Goal: Transaction & Acquisition: Book appointment/travel/reservation

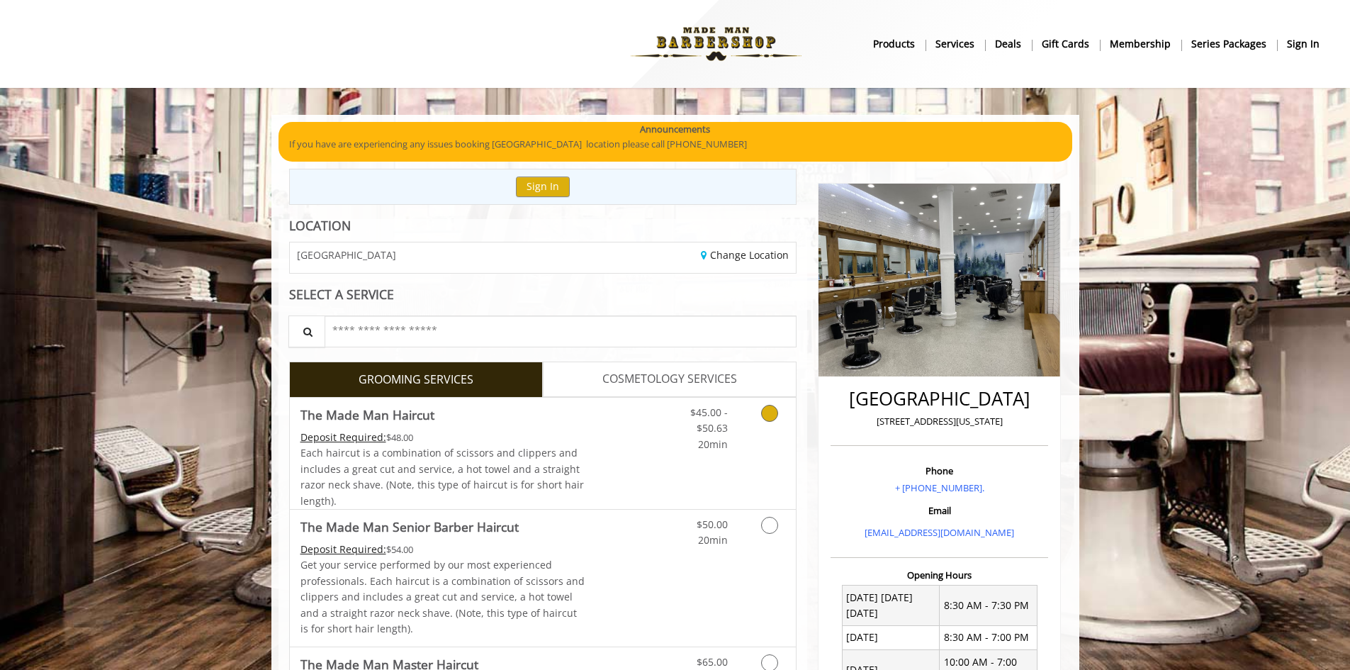
click at [766, 424] on link "Grooming services" at bounding box center [767, 425] width 36 height 55
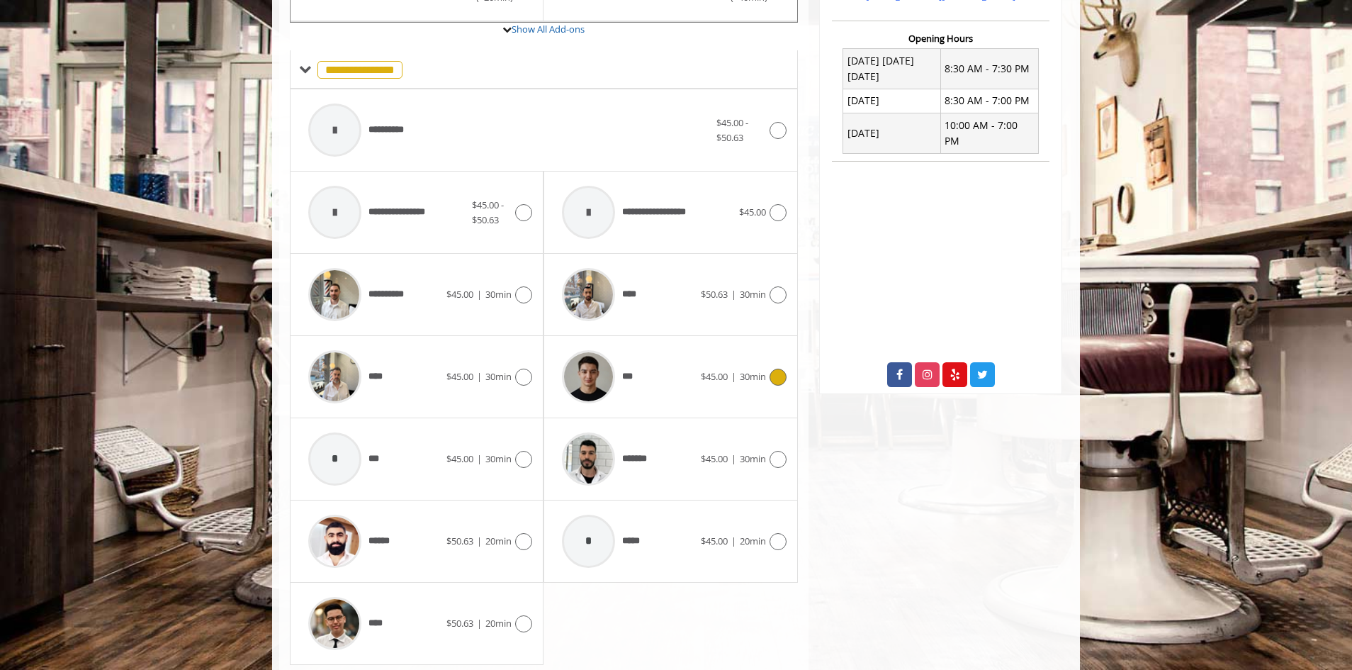
scroll to position [537, 0]
click at [533, 533] on div "****** $50.63 | 20min" at bounding box center [417, 541] width 254 height 82
click at [529, 537] on icon at bounding box center [523, 540] width 17 height 17
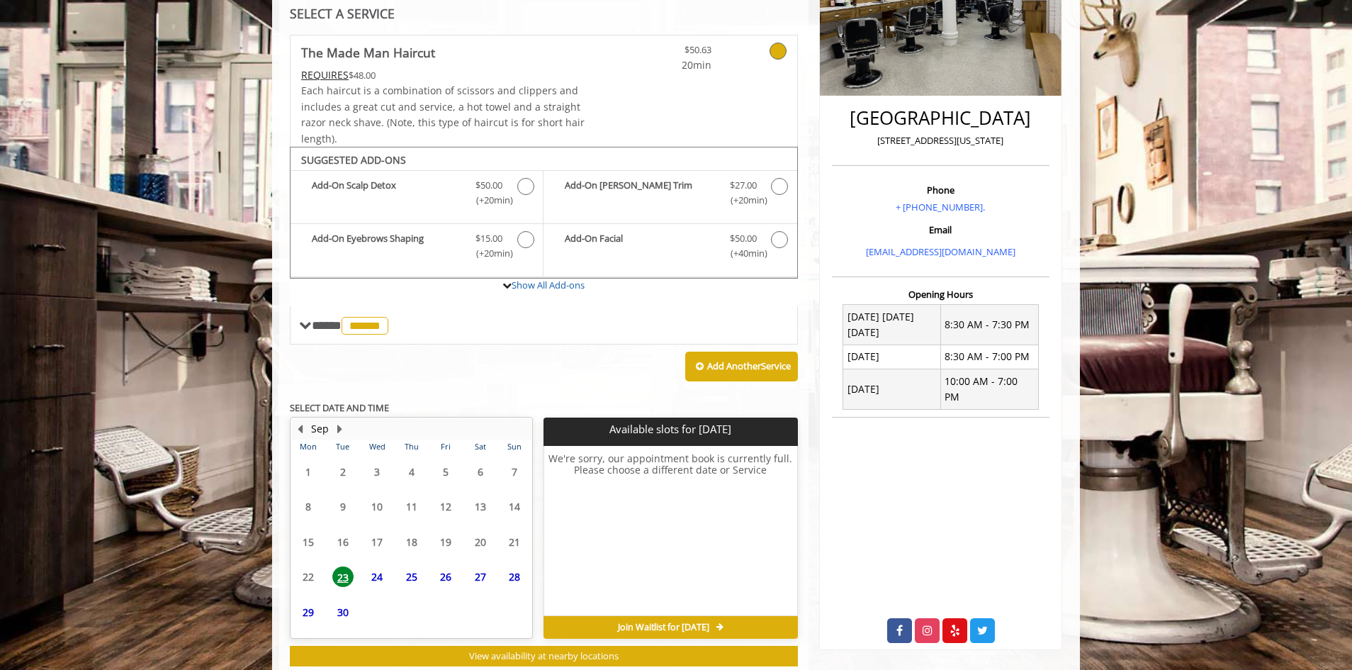
scroll to position [320, 0]
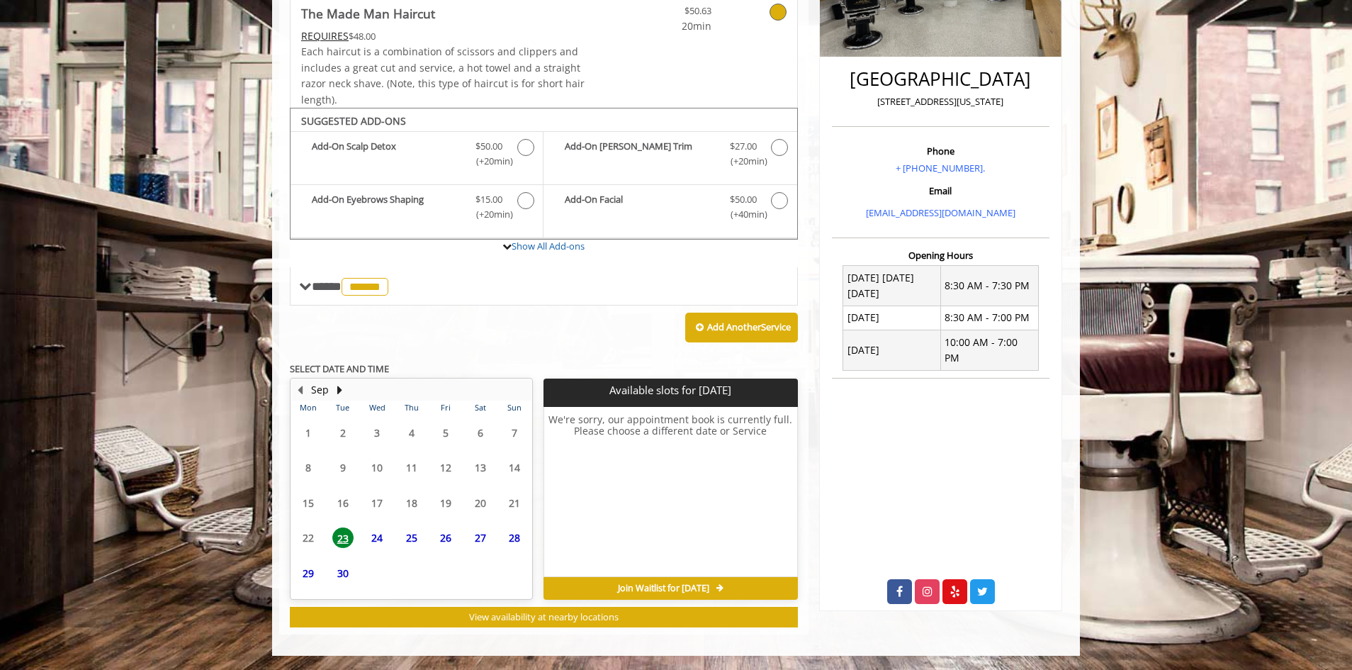
click at [375, 537] on span "24" at bounding box center [376, 537] width 21 height 21
click at [410, 536] on span "25" at bounding box center [411, 537] width 21 height 21
click at [461, 539] on td "26" at bounding box center [446, 537] width 34 height 35
click at [500, 539] on div "28" at bounding box center [514, 537] width 29 height 21
click at [309, 573] on span "29" at bounding box center [308, 573] width 21 height 21
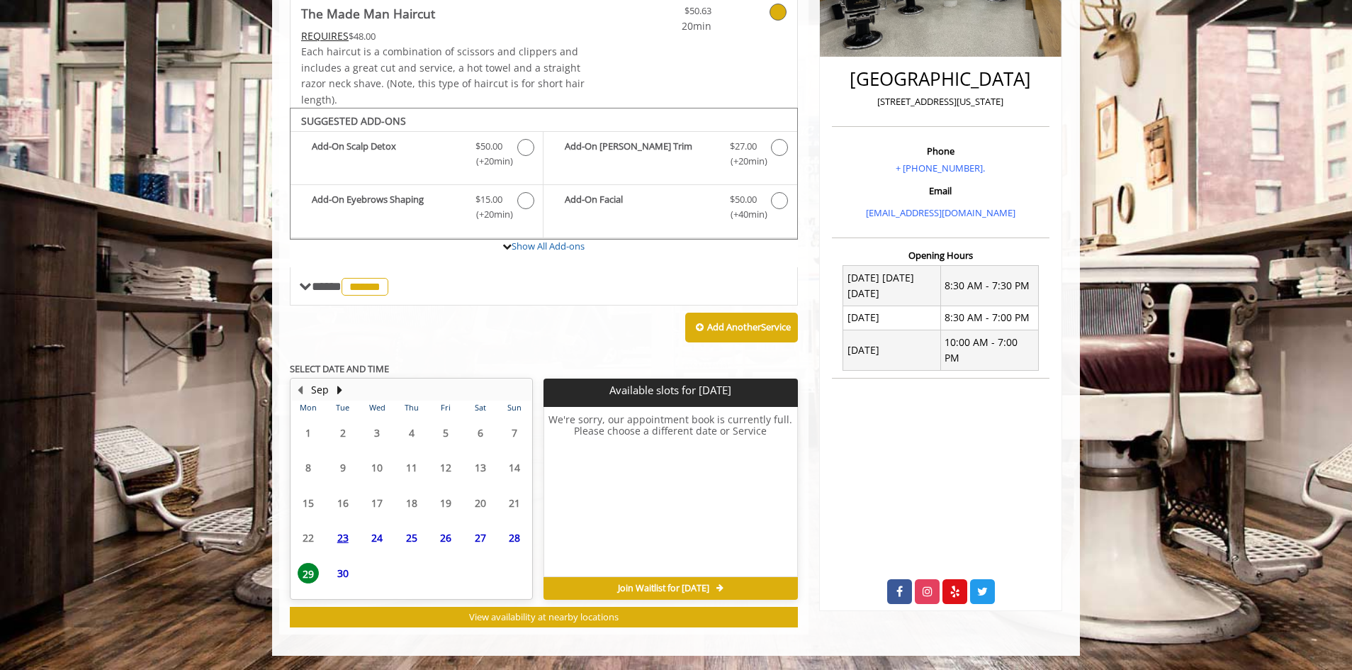
click at [336, 571] on span "30" at bounding box center [342, 573] width 21 height 21
click at [338, 392] on button "Next Month" at bounding box center [339, 390] width 11 height 16
click at [415, 435] on span "2" at bounding box center [411, 428] width 21 height 21
click at [444, 460] on span "10" at bounding box center [445, 456] width 21 height 21
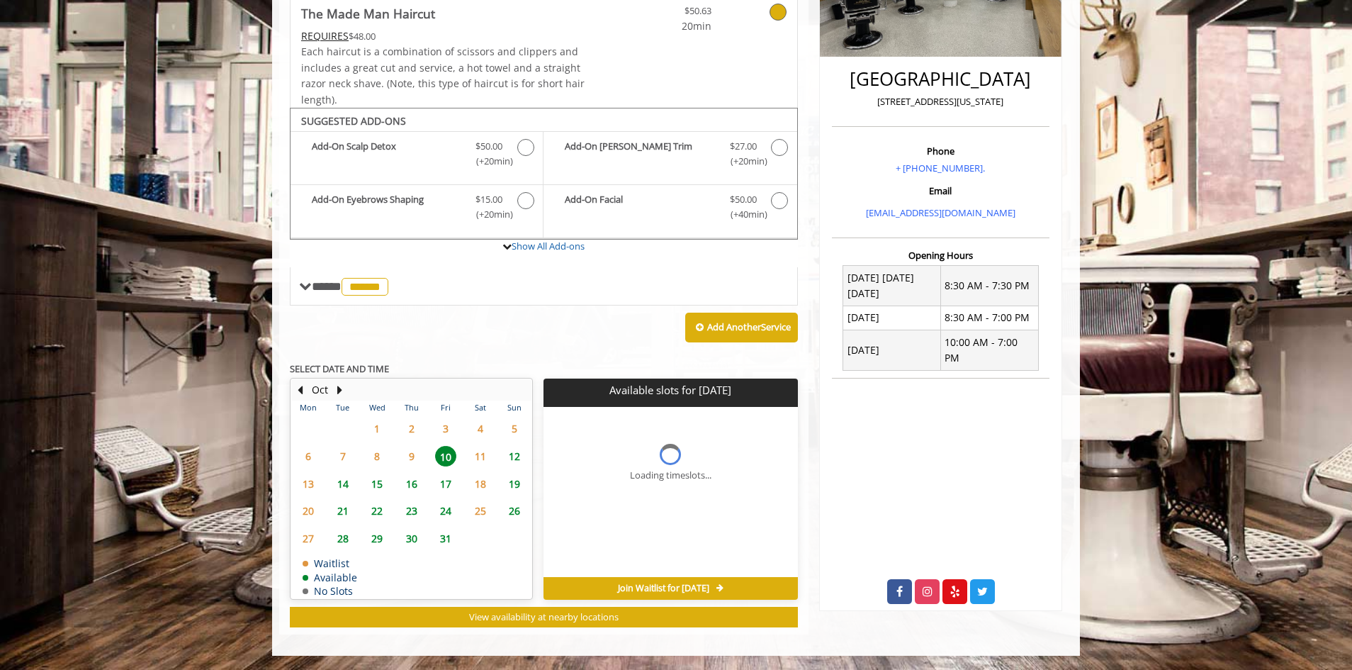
scroll to position [341, 0]
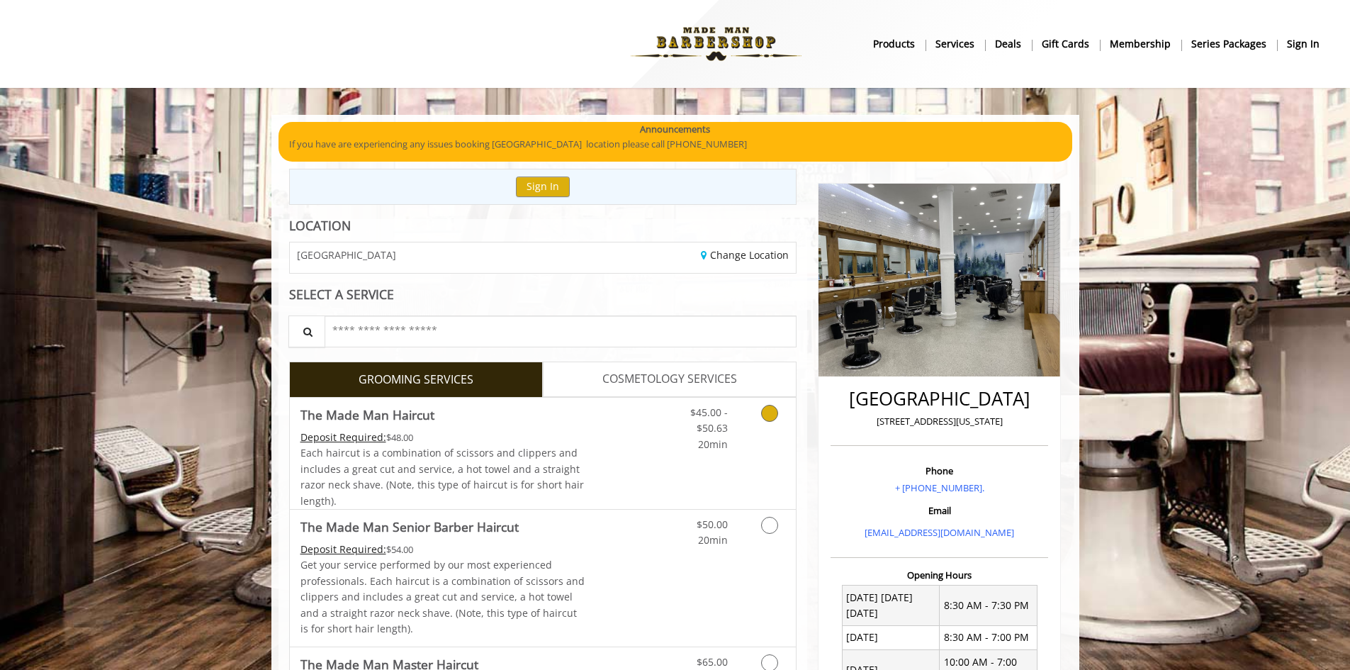
click at [780, 409] on link "Grooming services" at bounding box center [767, 425] width 36 height 55
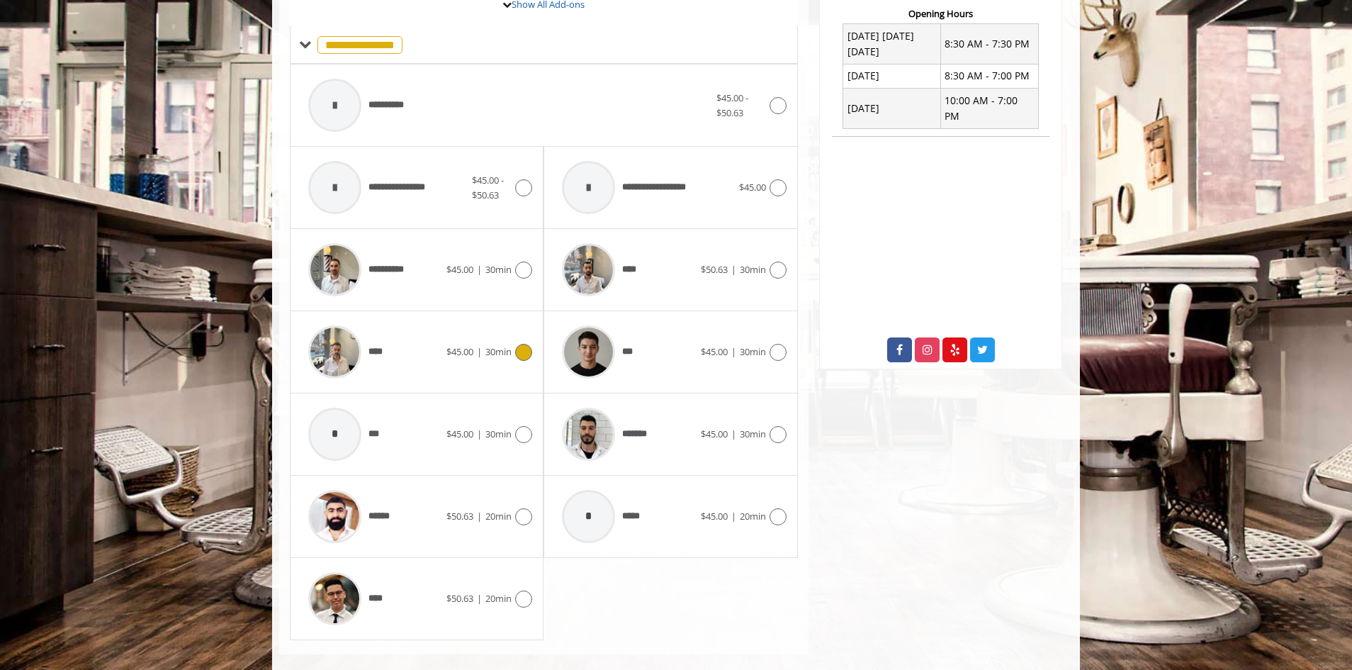
scroll to position [562, 0]
click at [510, 591] on span "20min" at bounding box center [499, 597] width 26 height 13
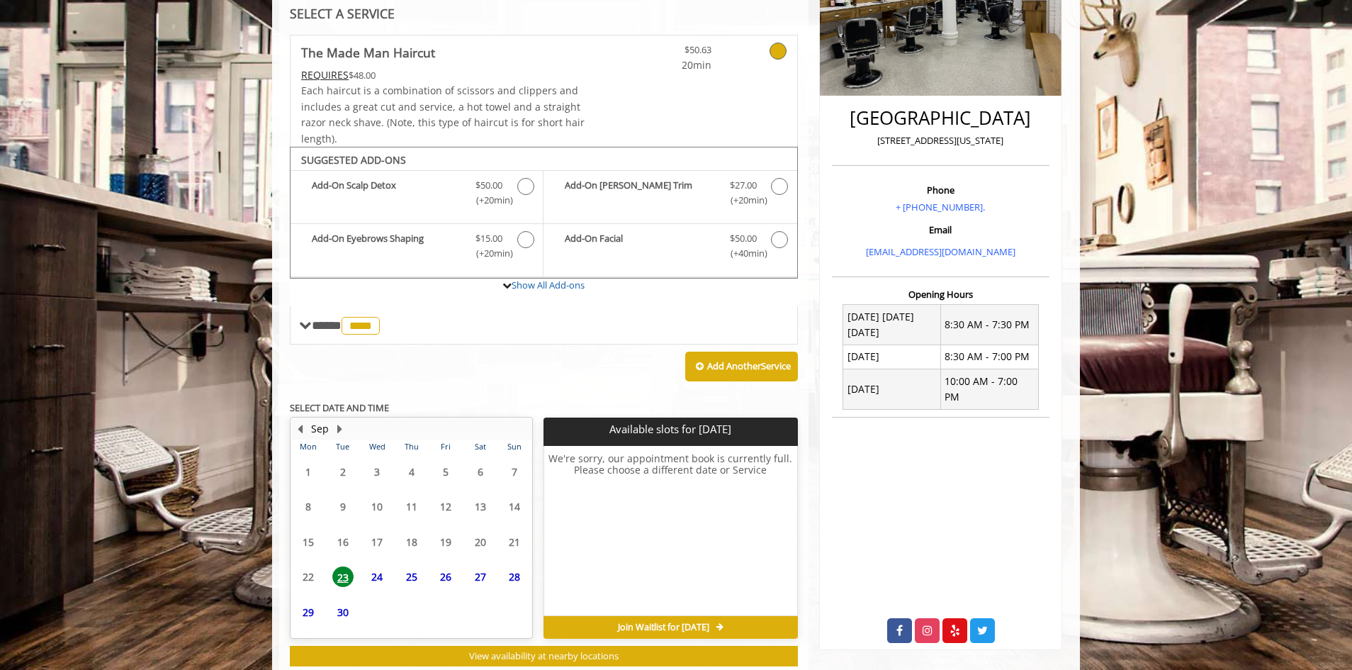
scroll to position [320, 0]
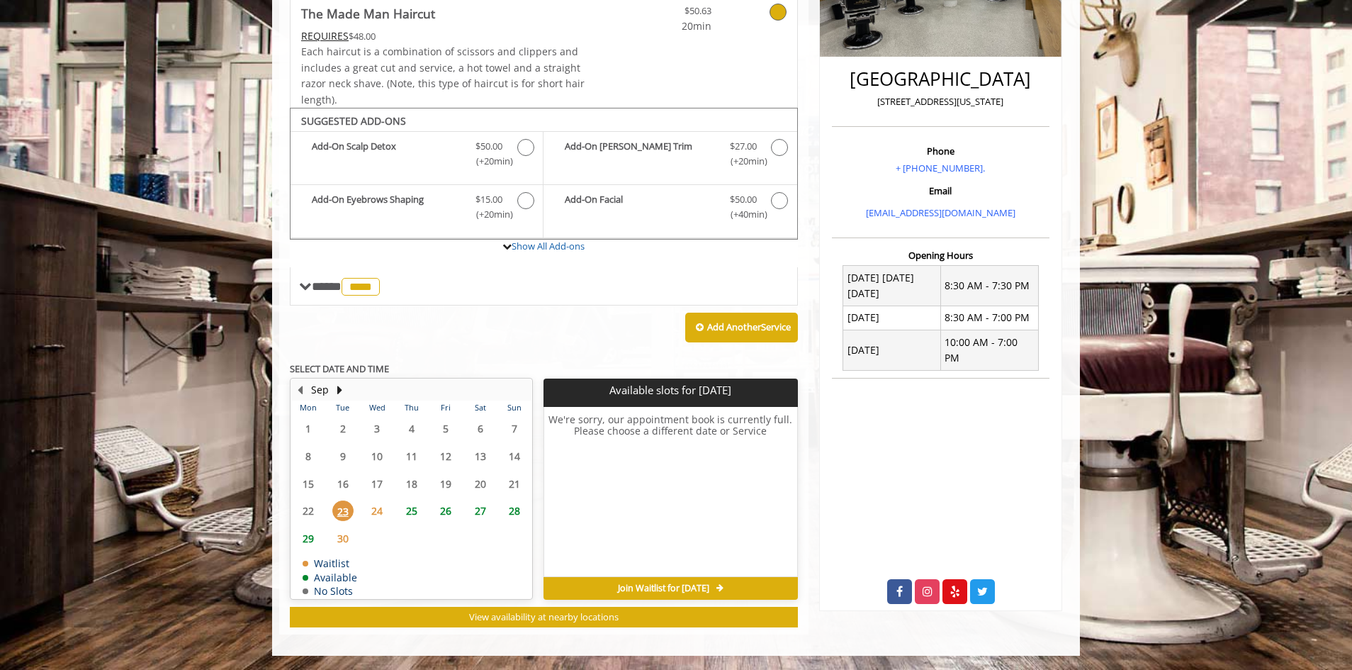
click at [379, 508] on span "24" at bounding box center [376, 510] width 21 height 21
click at [407, 508] on span "25" at bounding box center [411, 510] width 21 height 21
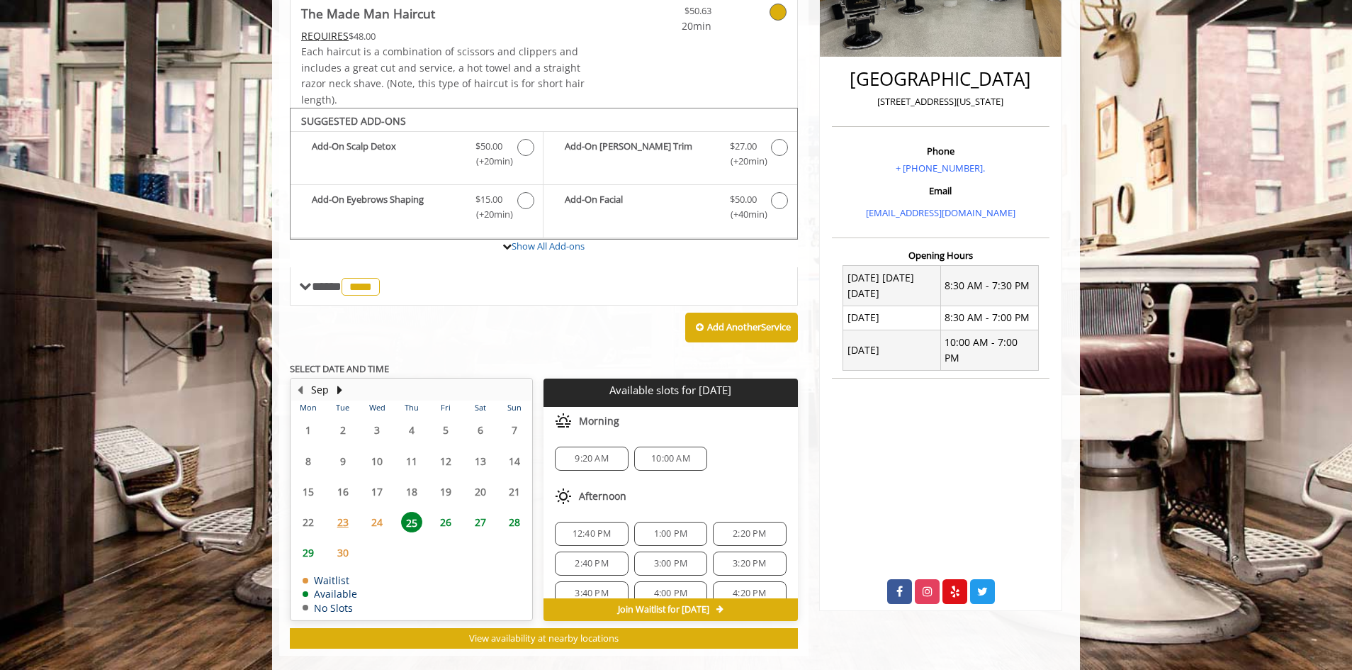
scroll to position [341, 0]
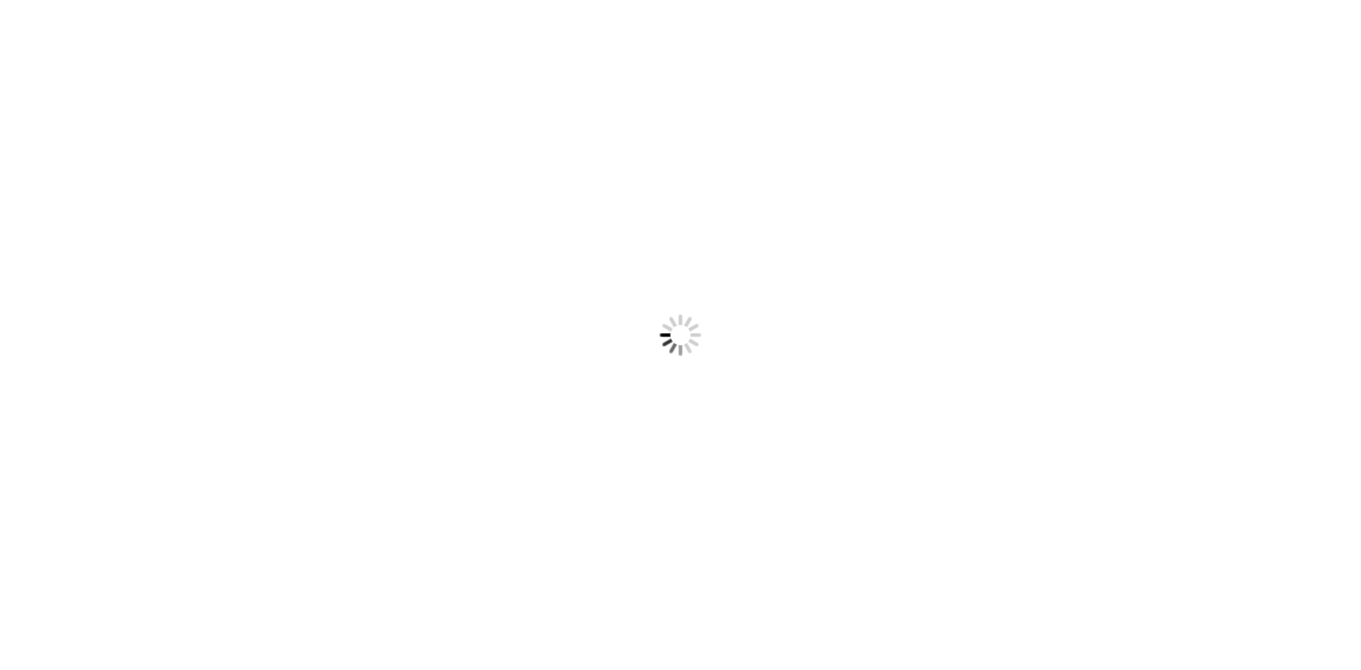
click at [612, 447] on body "Something went wrong! Try reload" at bounding box center [680, 335] width 1361 height 670
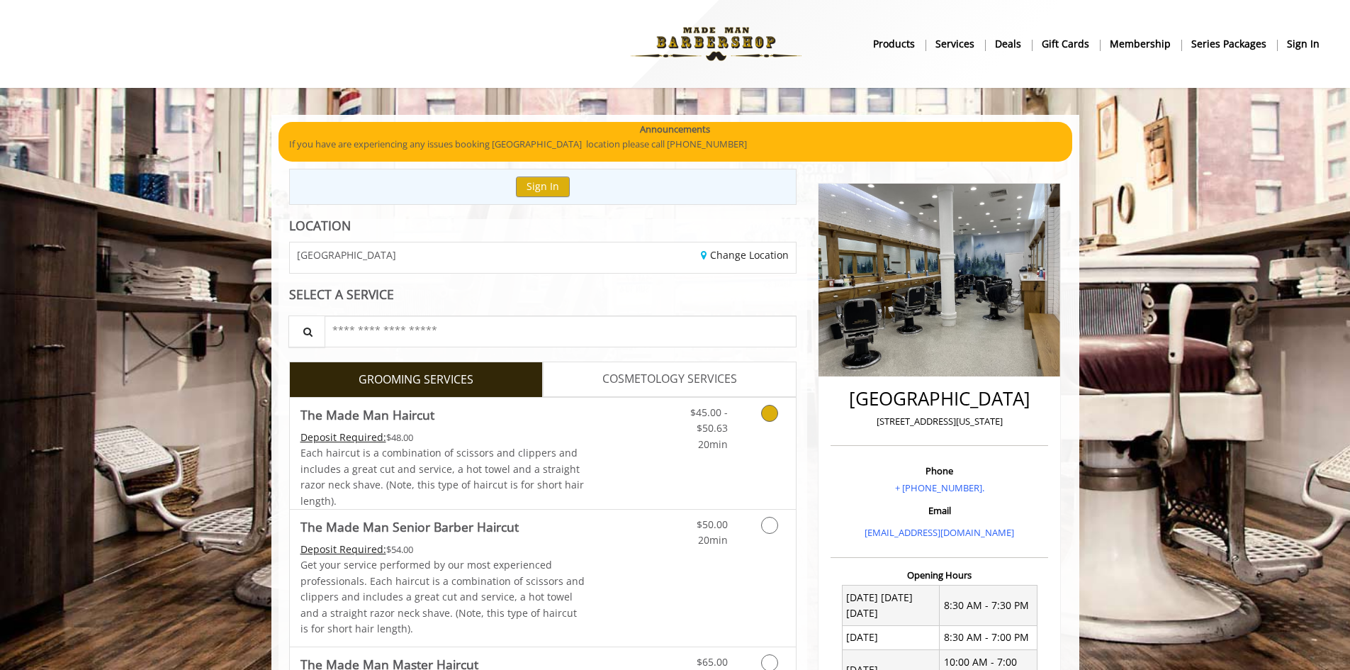
click at [612, 447] on link "Discounted Price" at bounding box center [627, 453] width 84 height 111
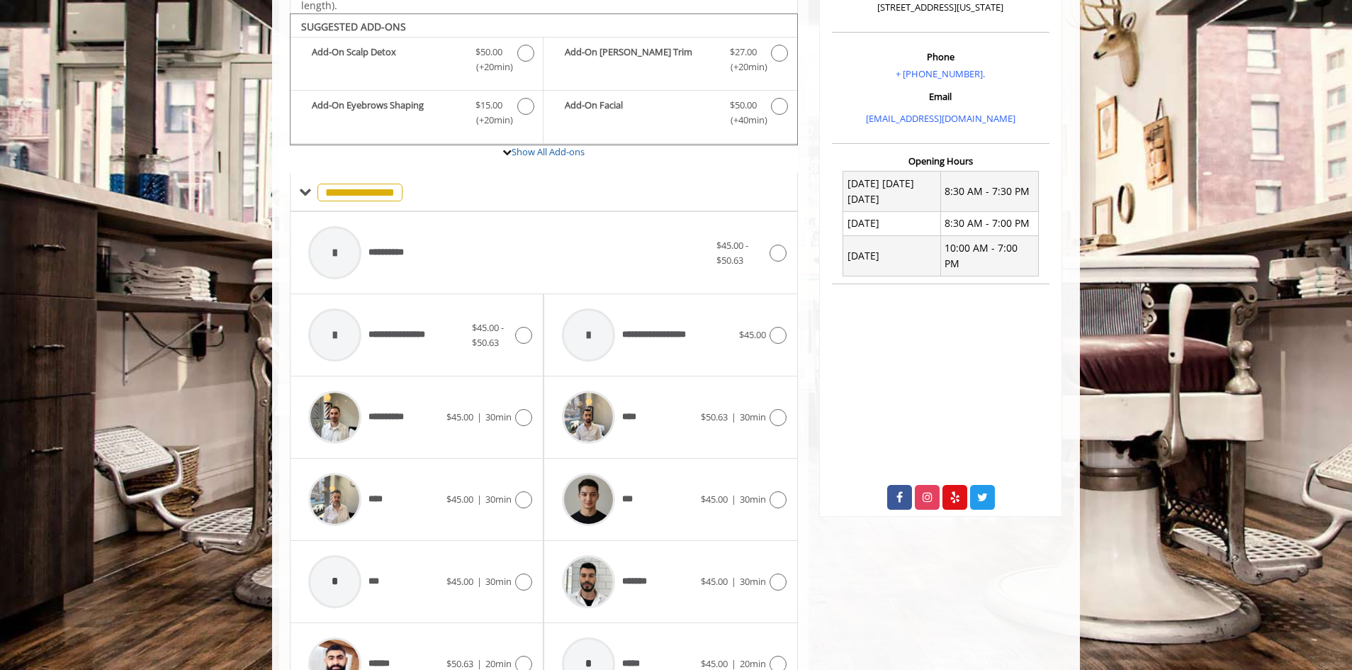
scroll to position [427, 0]
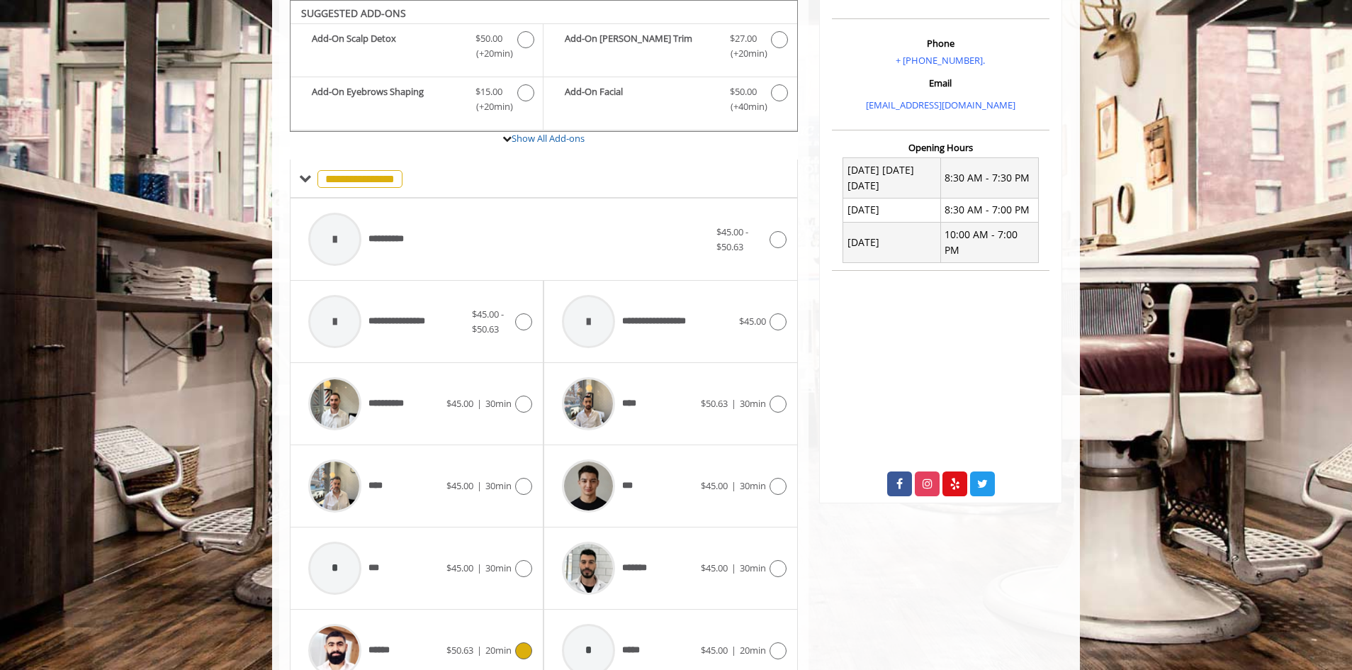
click at [512, 661] on div "****** $50.63 | 20min" at bounding box center [416, 650] width 231 height 67
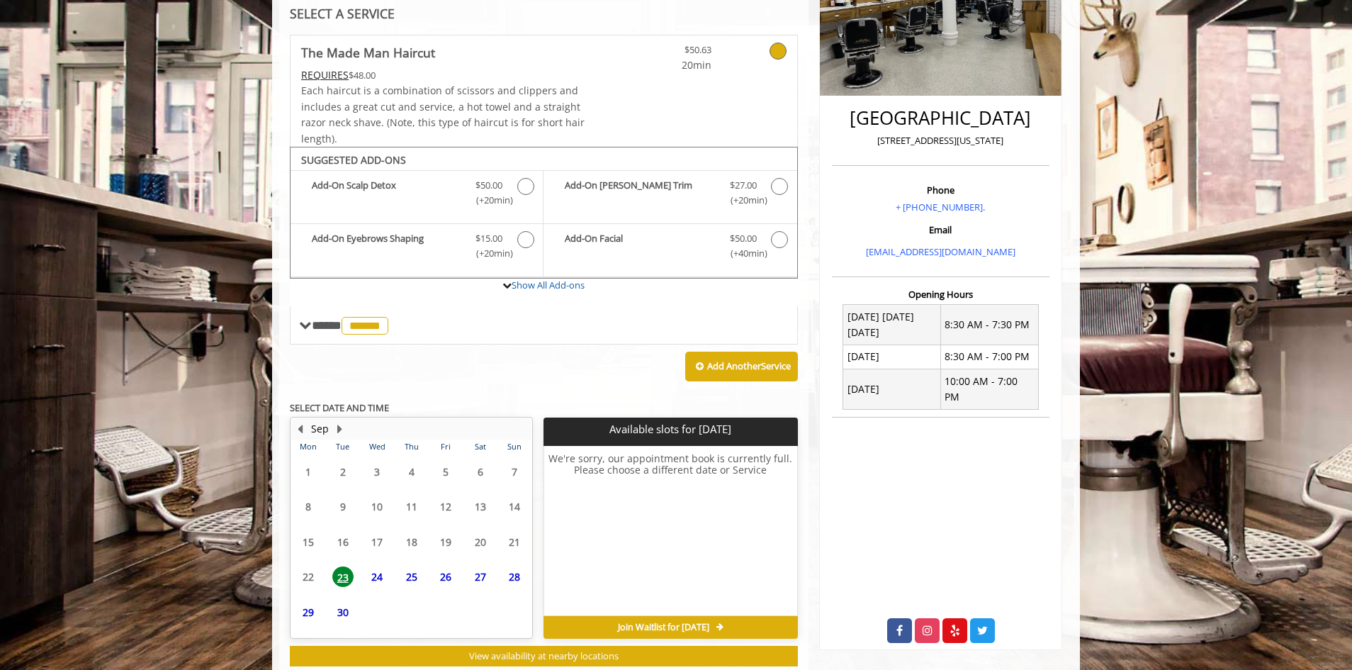
scroll to position [320, 0]
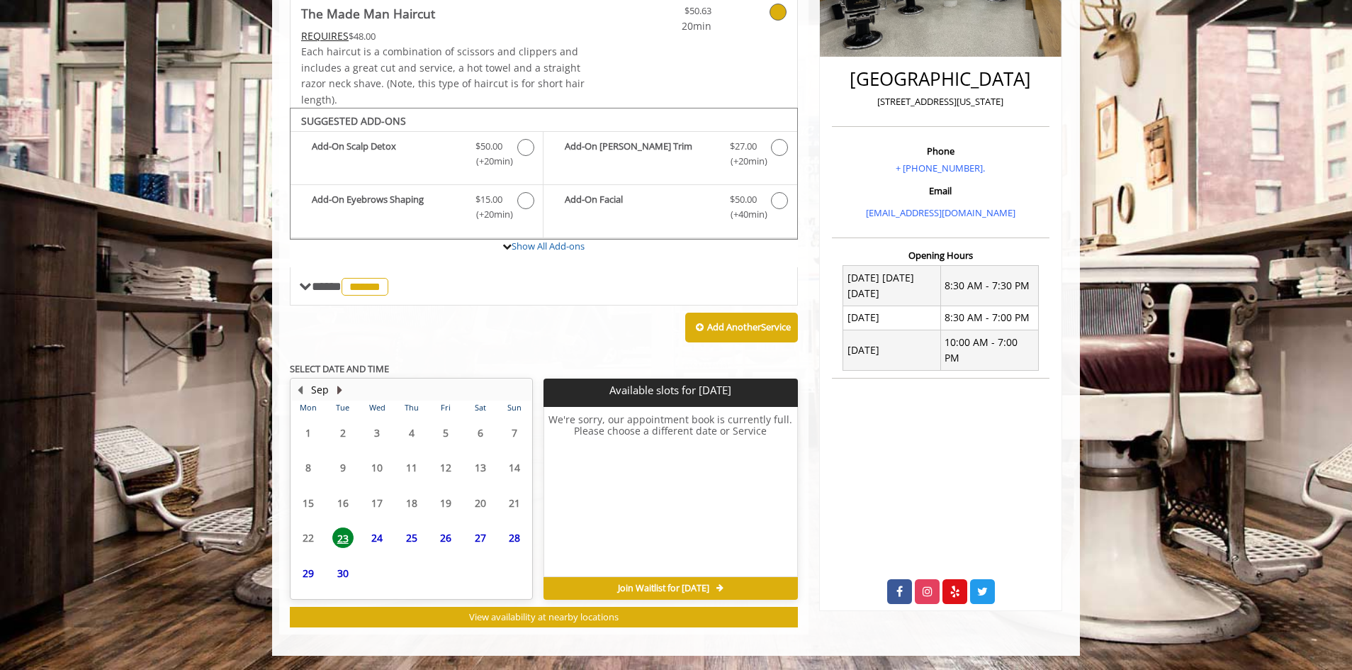
click at [339, 391] on button "Next Month" at bounding box center [339, 390] width 11 height 16
click at [304, 390] on button "Previous Month" at bounding box center [299, 390] width 11 height 16
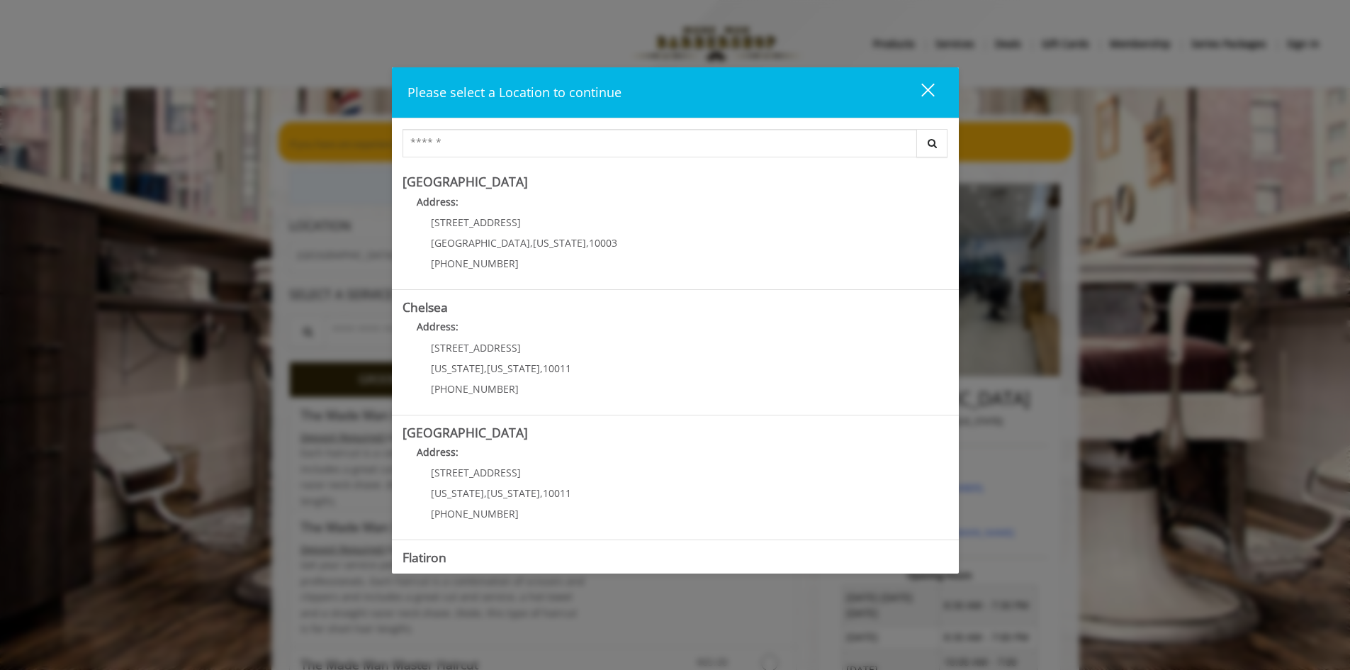
click at [923, 85] on div "close dialog" at bounding box center [927, 89] width 13 height 13
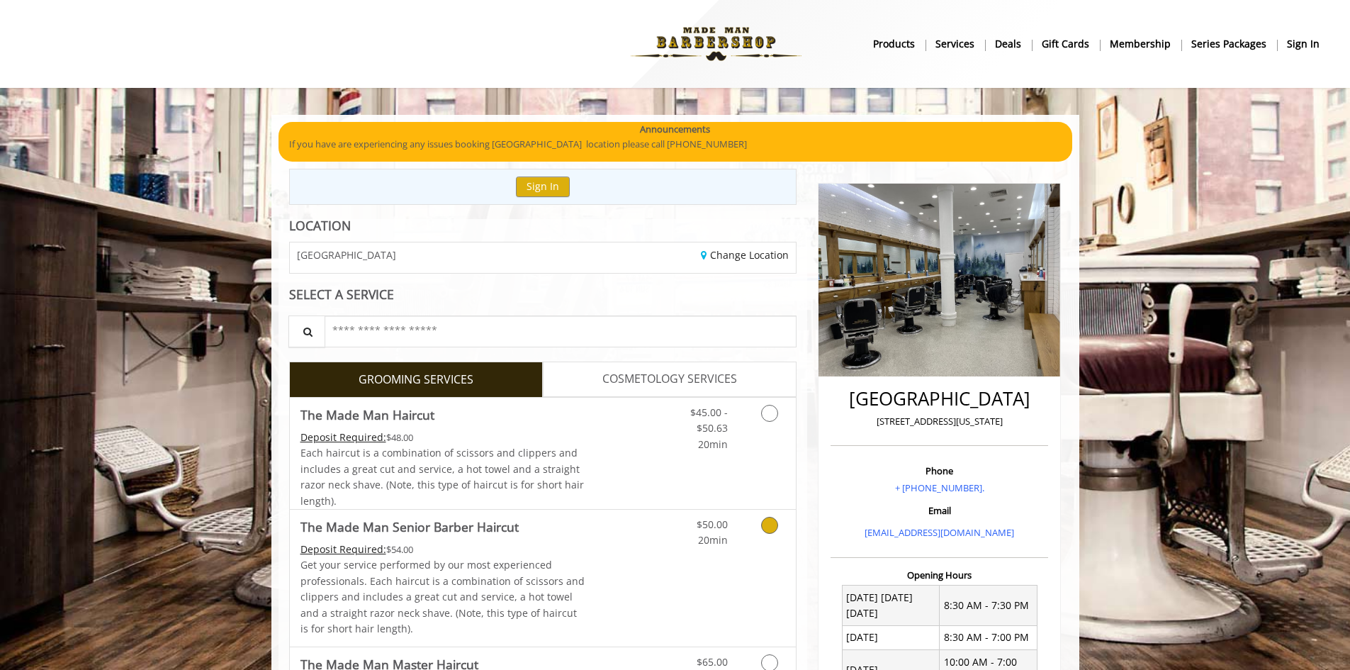
click at [761, 539] on link "Grooming services" at bounding box center [767, 529] width 36 height 39
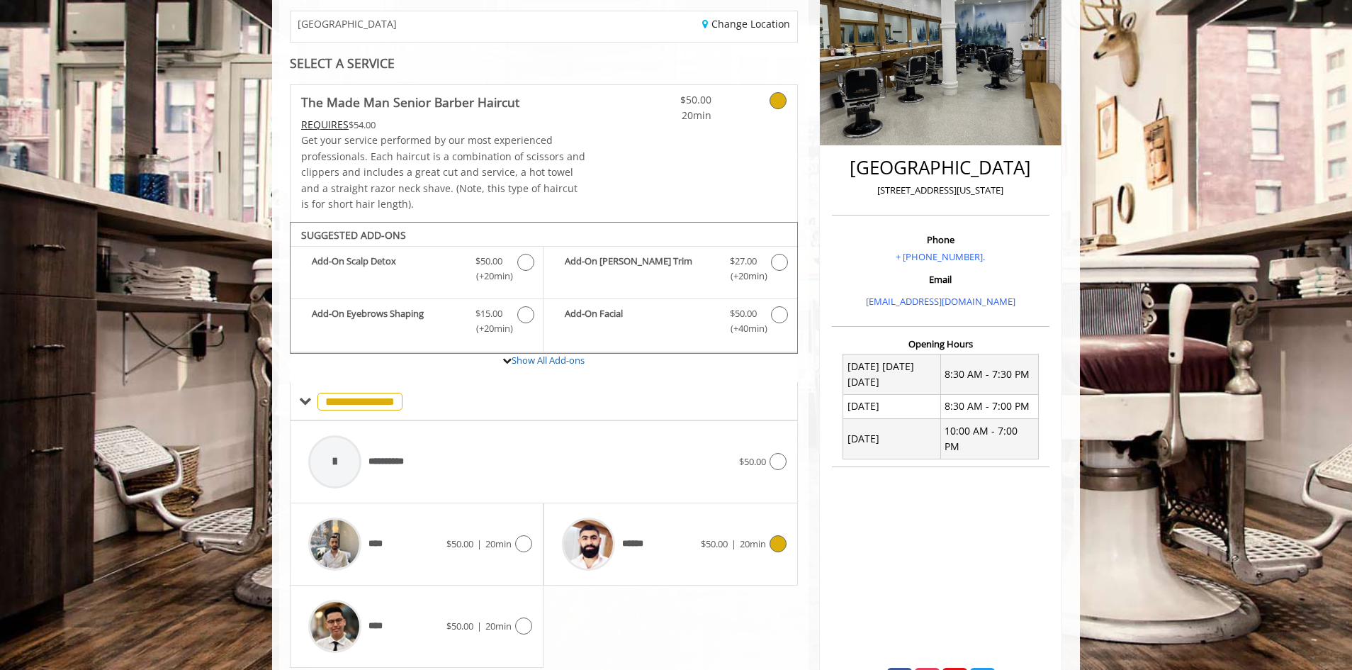
scroll to position [281, 0]
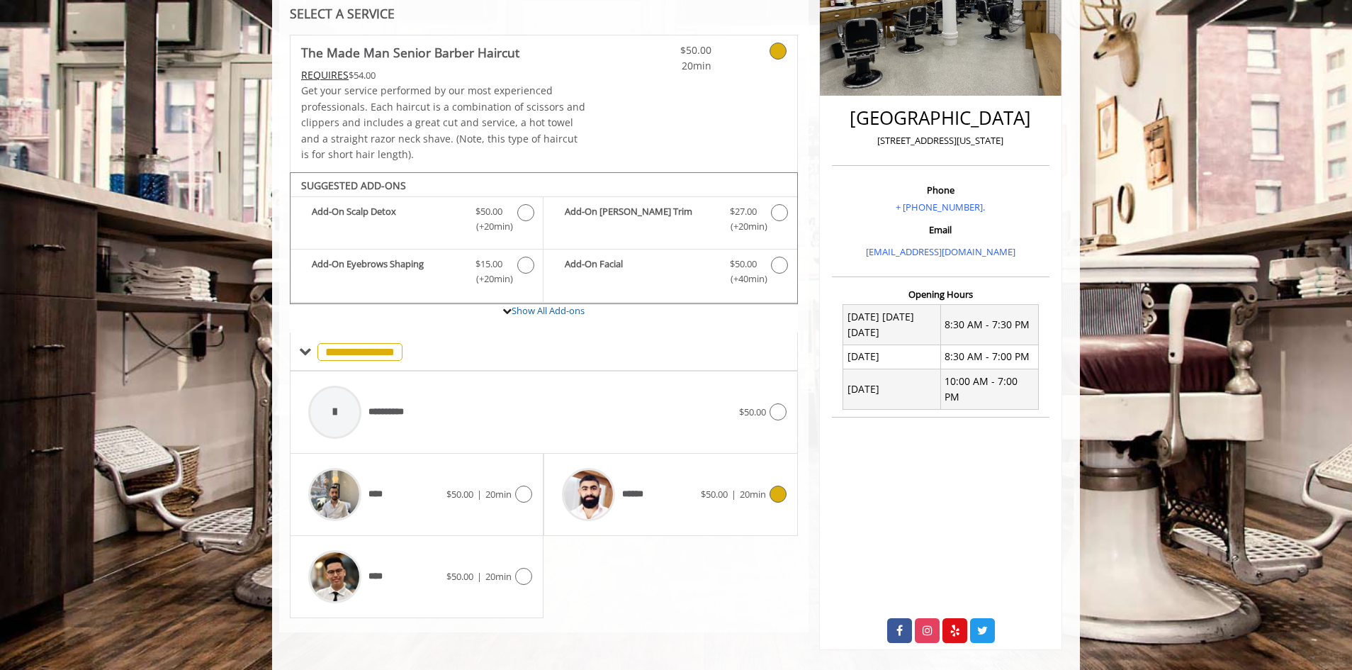
click at [714, 475] on div "****** $50.00 | 20min" at bounding box center [670, 494] width 231 height 67
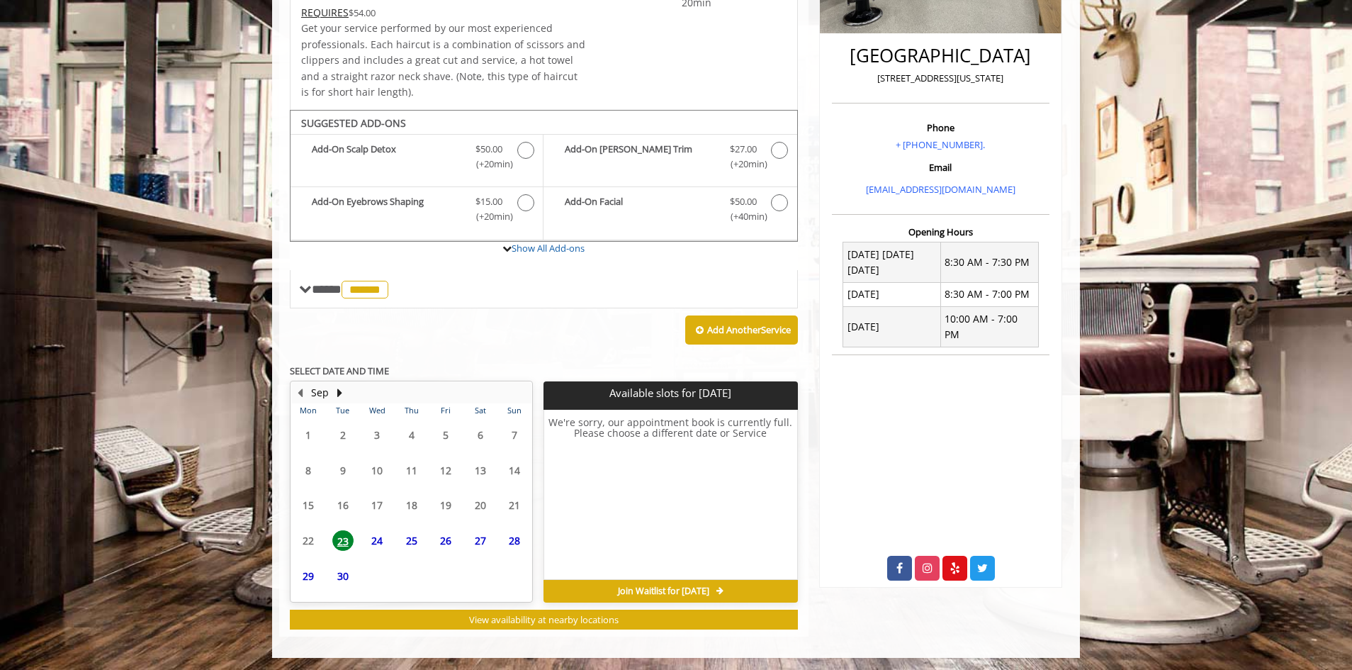
scroll to position [345, 0]
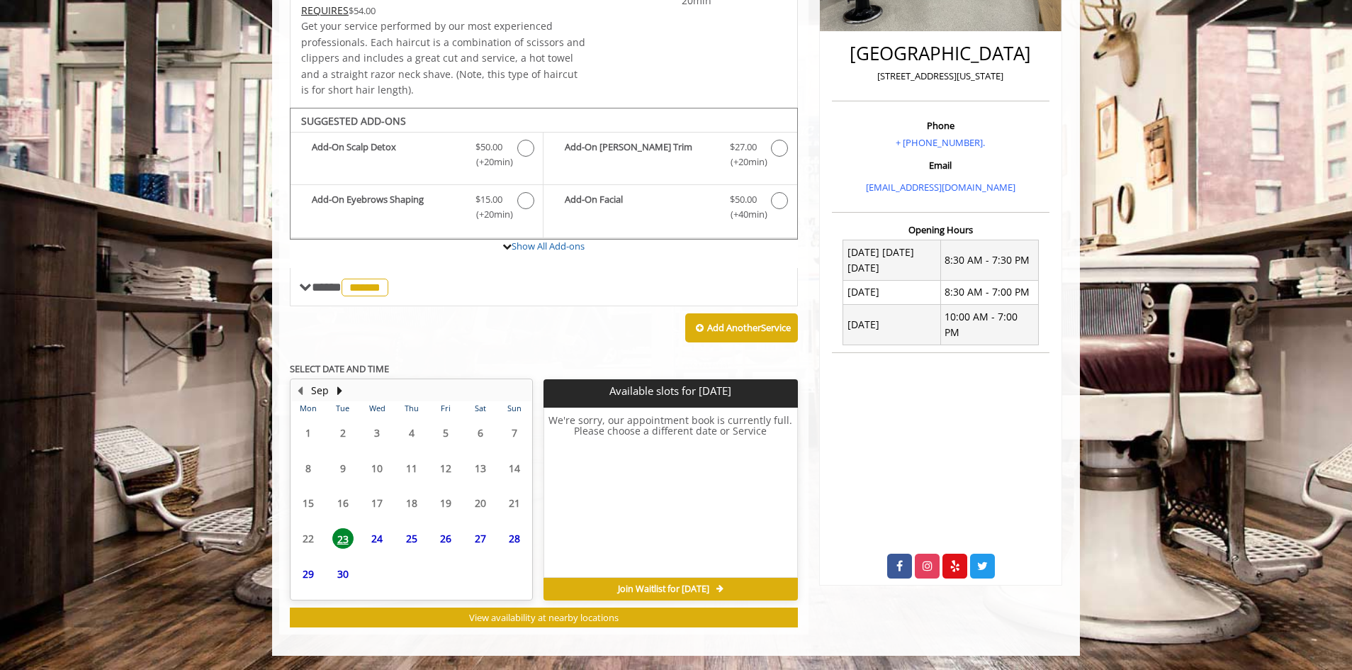
click at [383, 539] on span "24" at bounding box center [376, 538] width 21 height 21
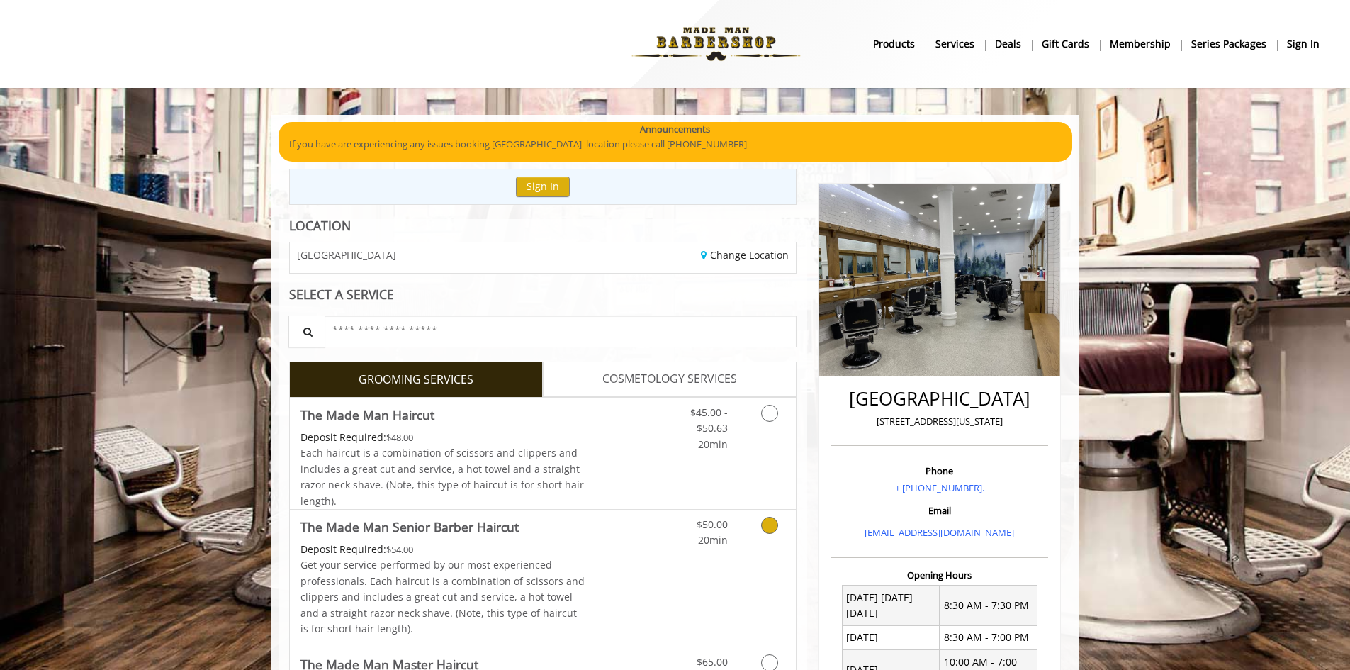
click at [673, 552] on div "$50.00 20min" at bounding box center [732, 578] width 127 height 137
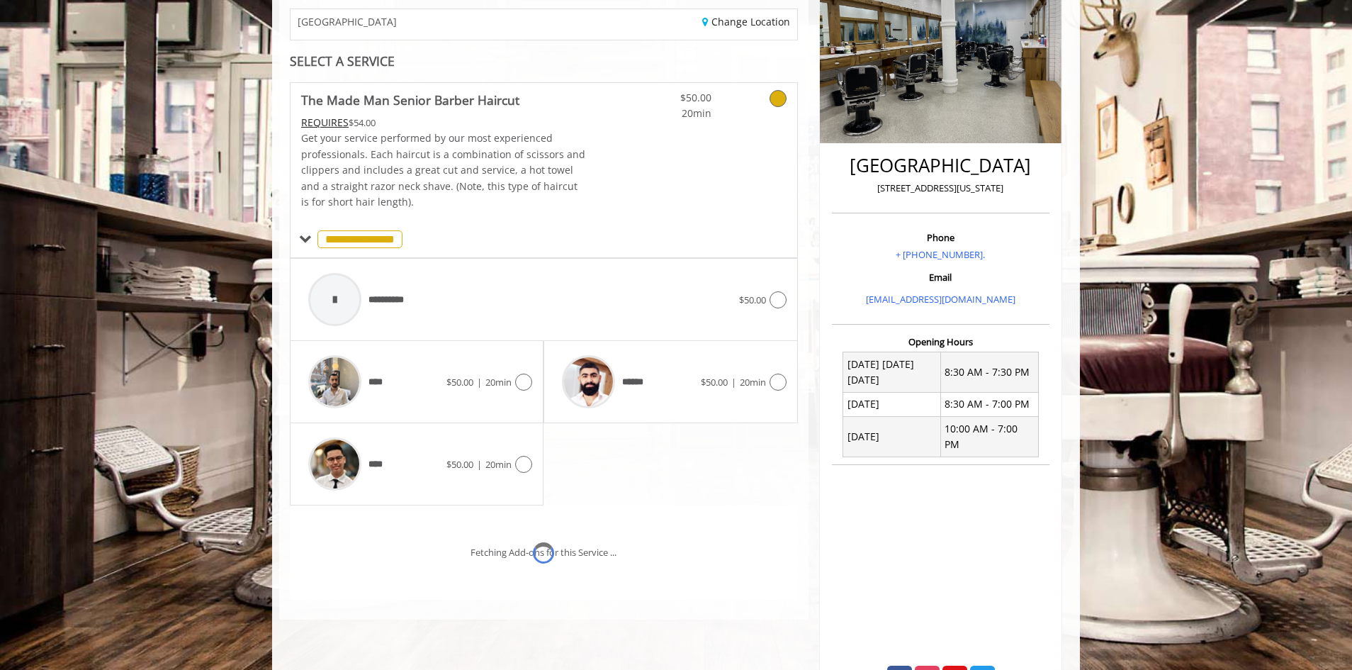
scroll to position [281, 0]
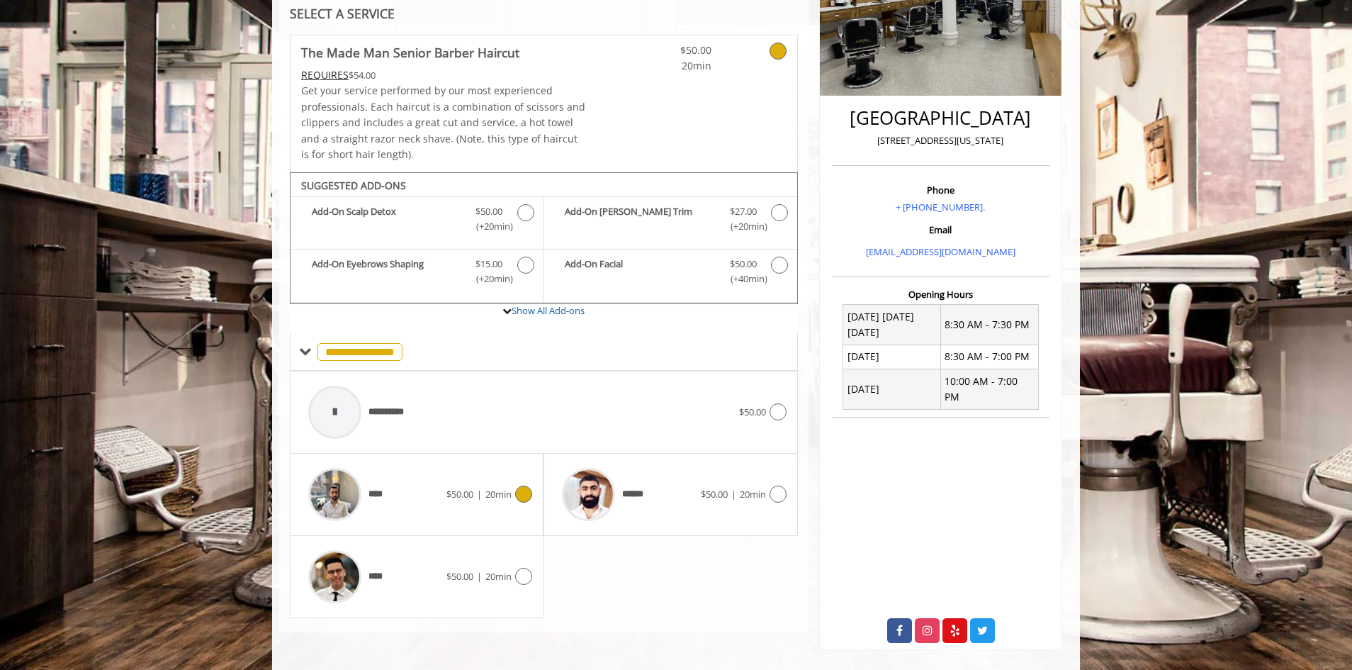
click at [357, 491] on img at bounding box center [334, 494] width 53 height 53
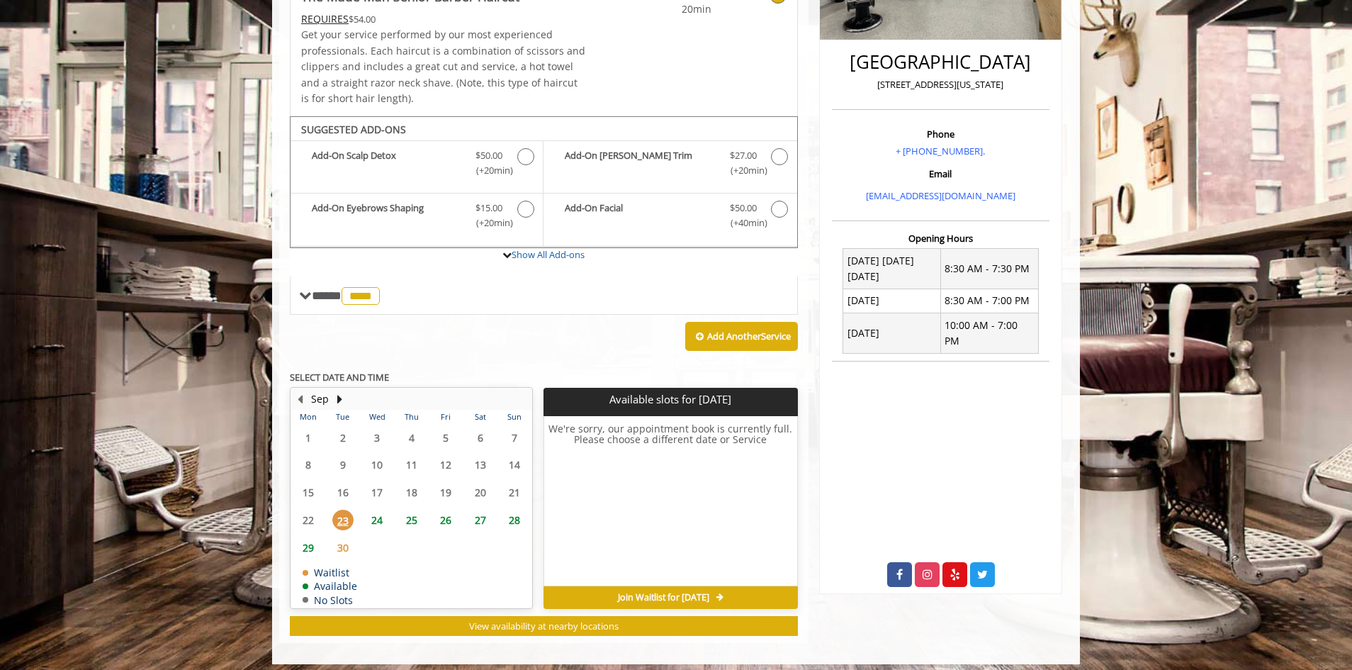
scroll to position [345, 0]
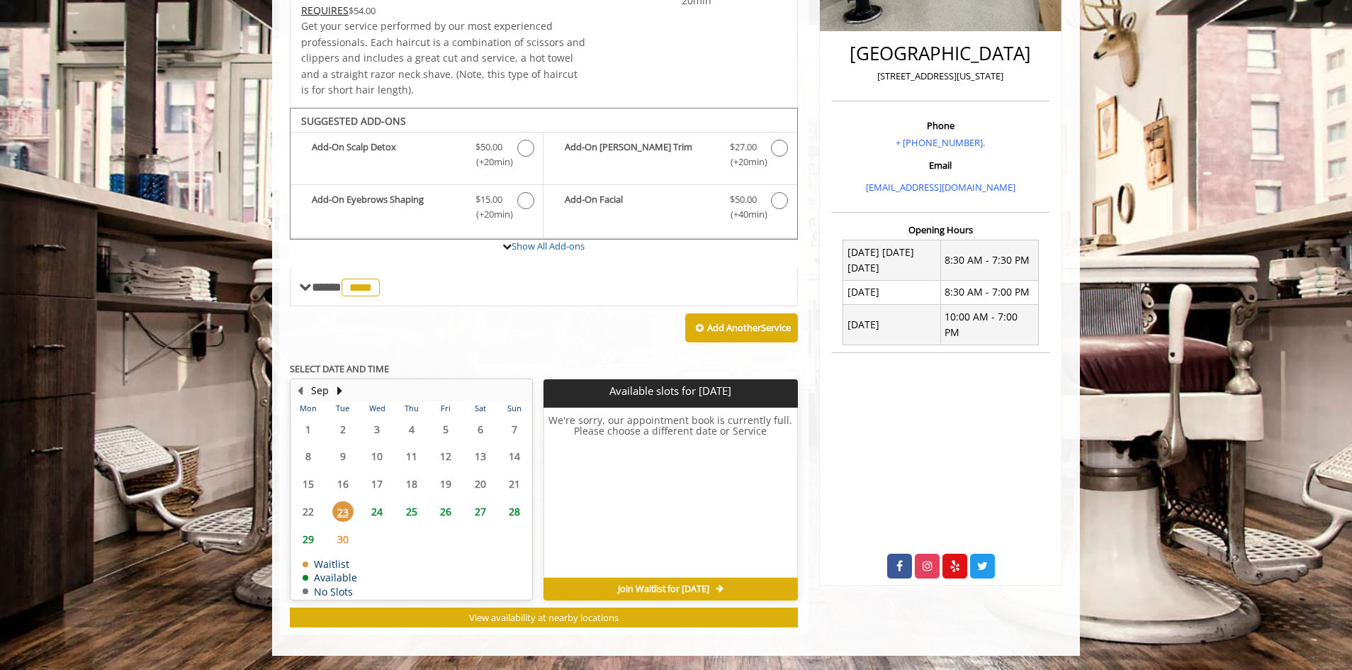
click at [387, 505] on span "24" at bounding box center [376, 511] width 21 height 21
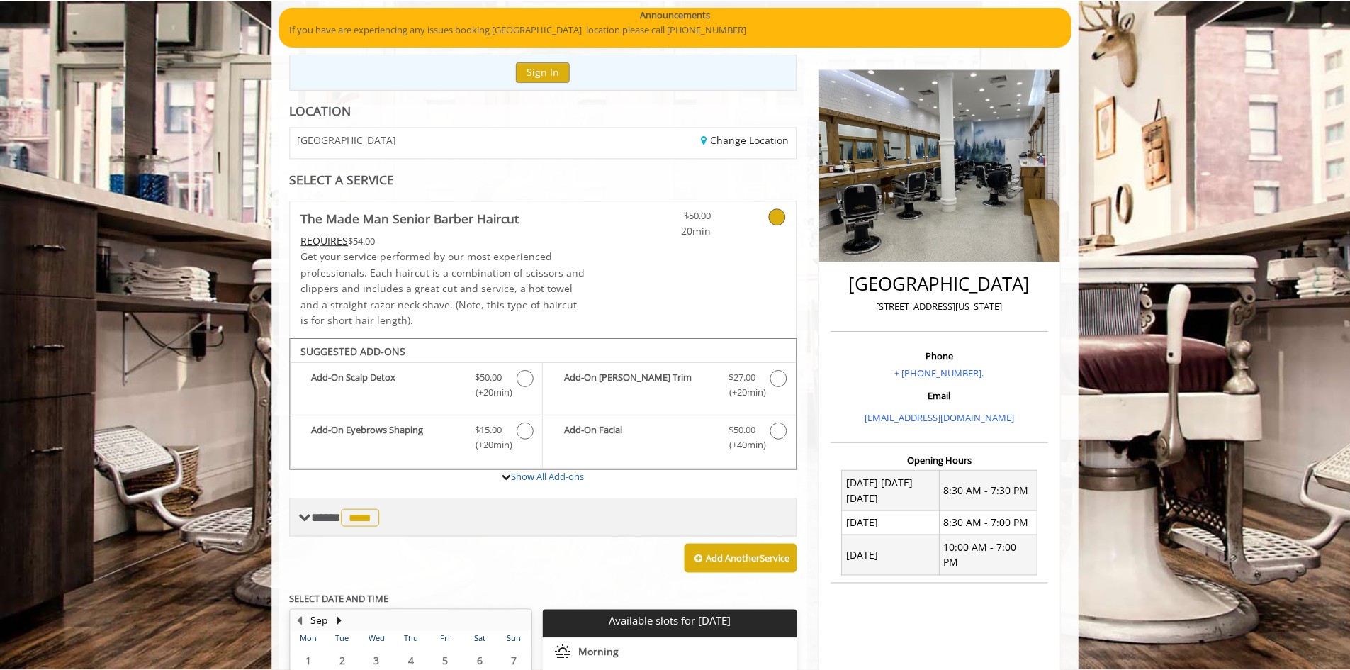
scroll to position [0, 0]
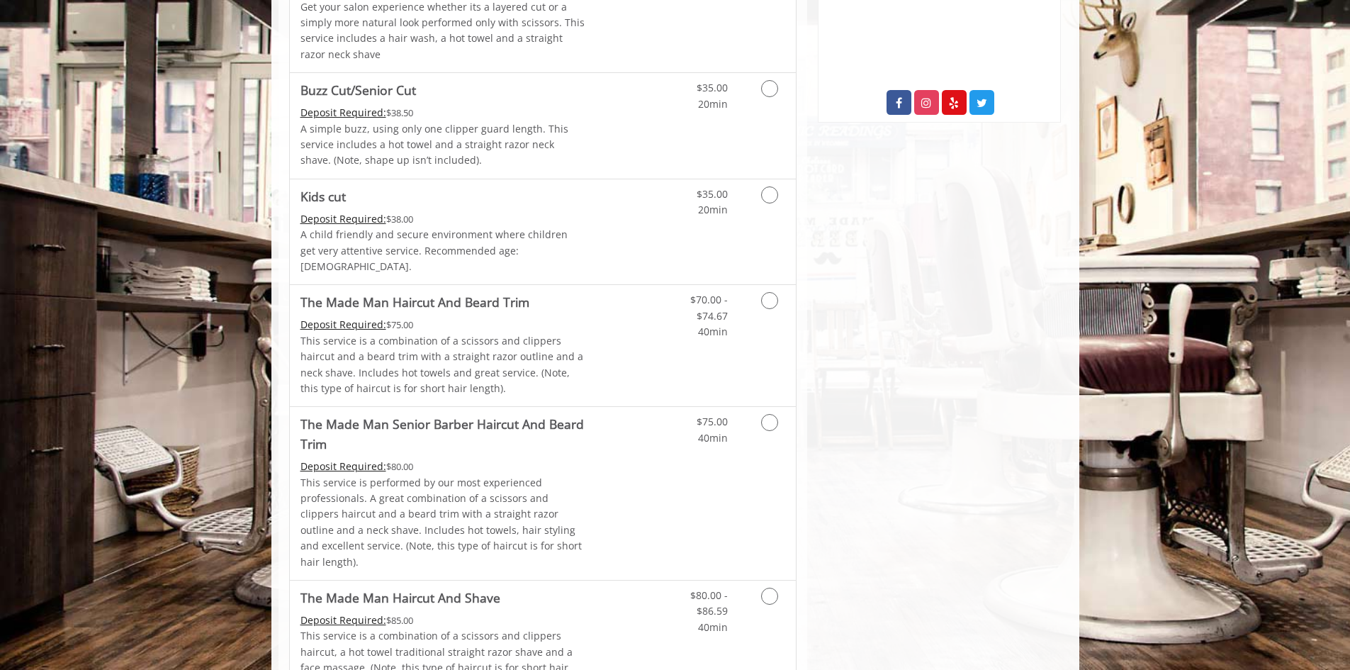
scroll to position [809, 0]
click at [427, 333] on p "This service is a combination of a scissors and clippers haircut and a beard tr…" at bounding box center [443, 364] width 285 height 64
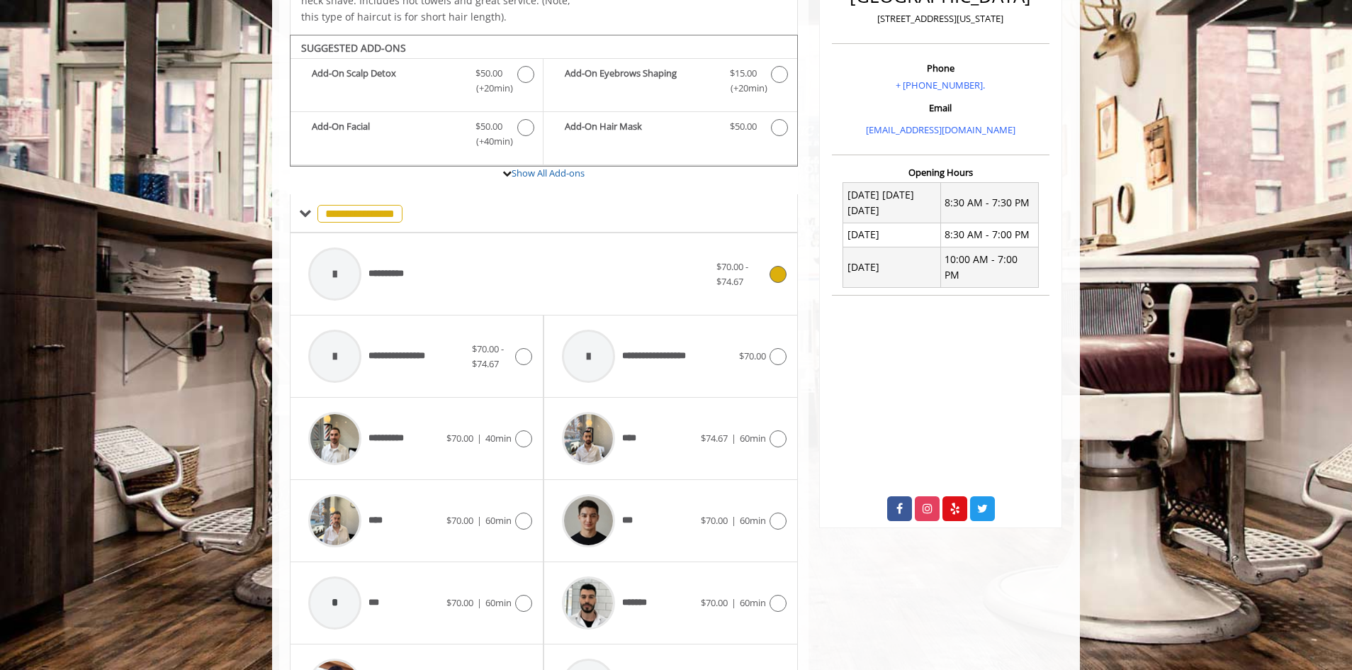
scroll to position [437, 0]
